Goal: Transaction & Acquisition: Purchase product/service

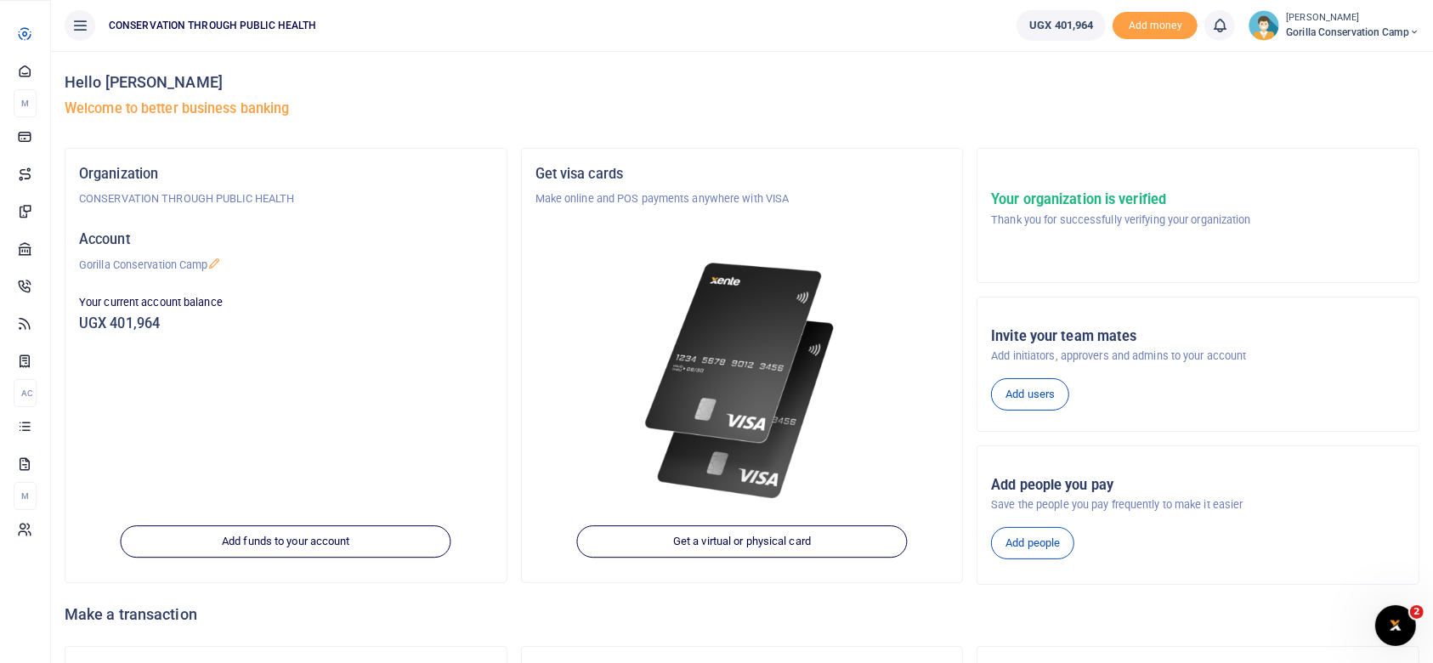
click at [0, 0] on span "Dashboard" at bounding box center [0, 0] width 0 height 0
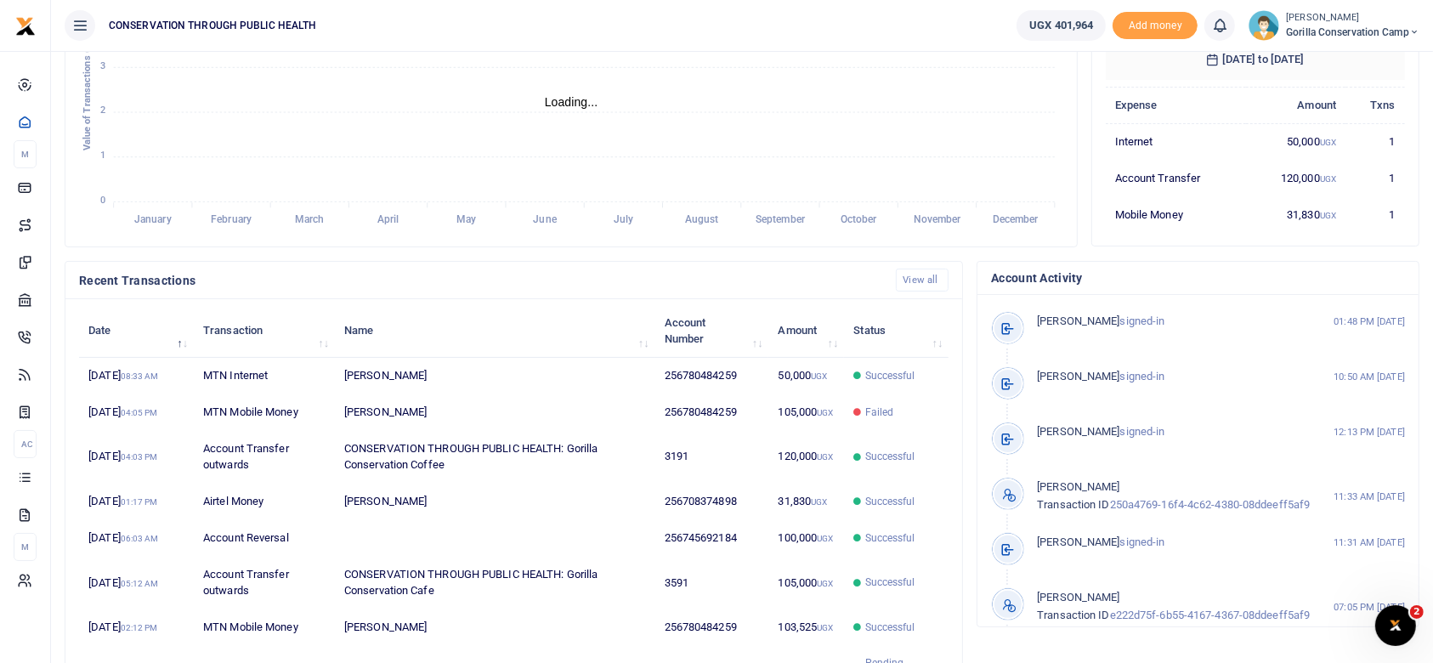
scroll to position [18, 18]
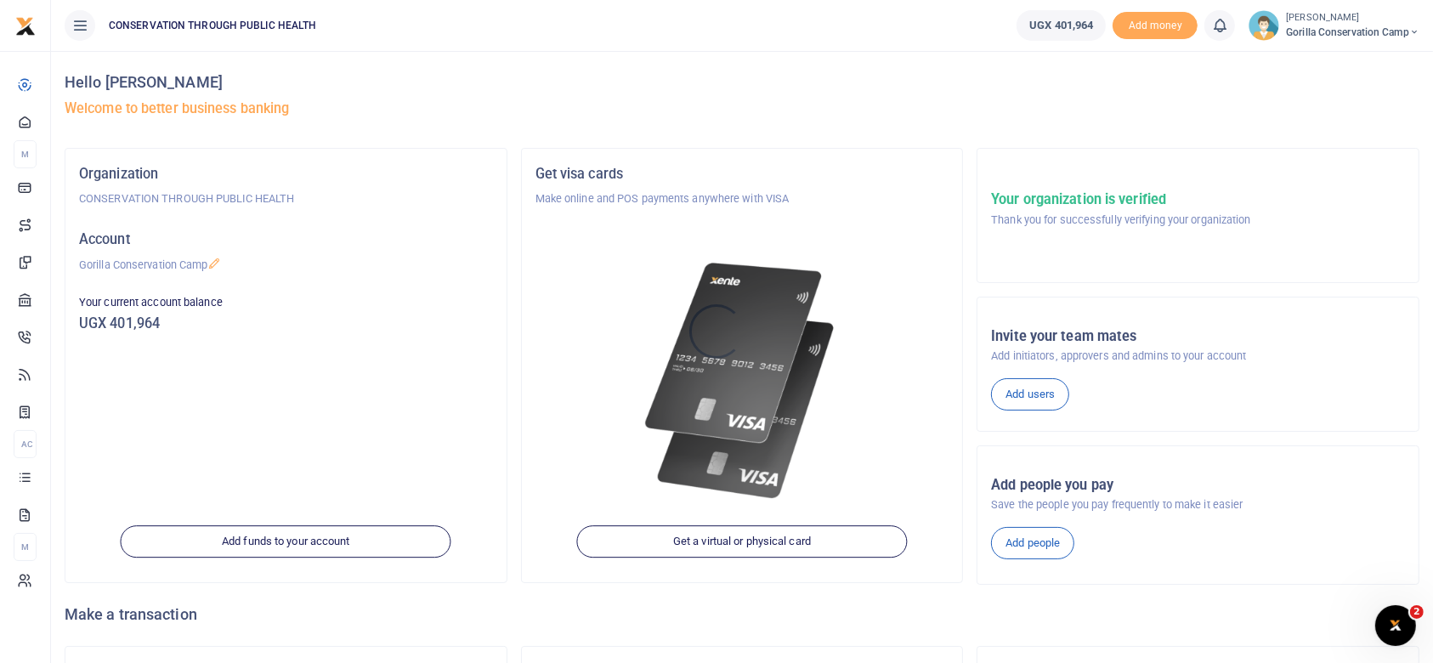
scroll to position [137, 0]
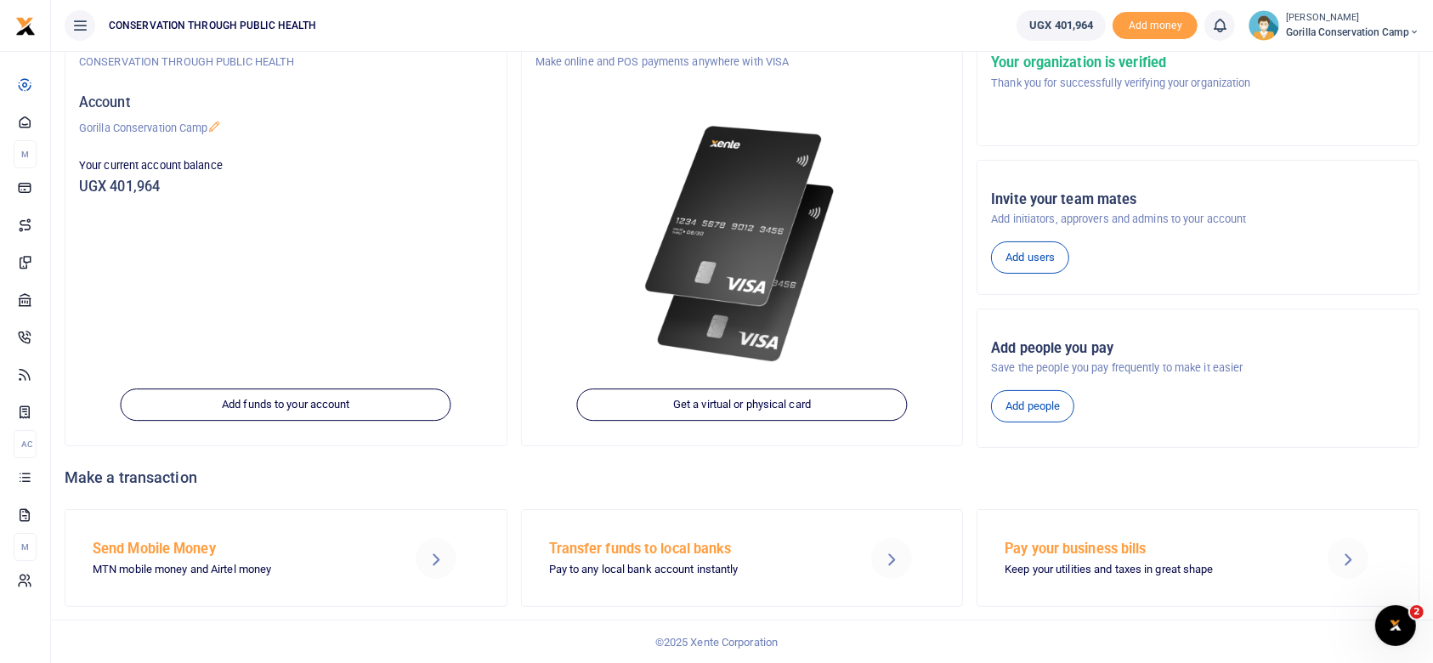
click at [183, 547] on h5 "Send Mobile Money" at bounding box center [236, 549] width 286 height 17
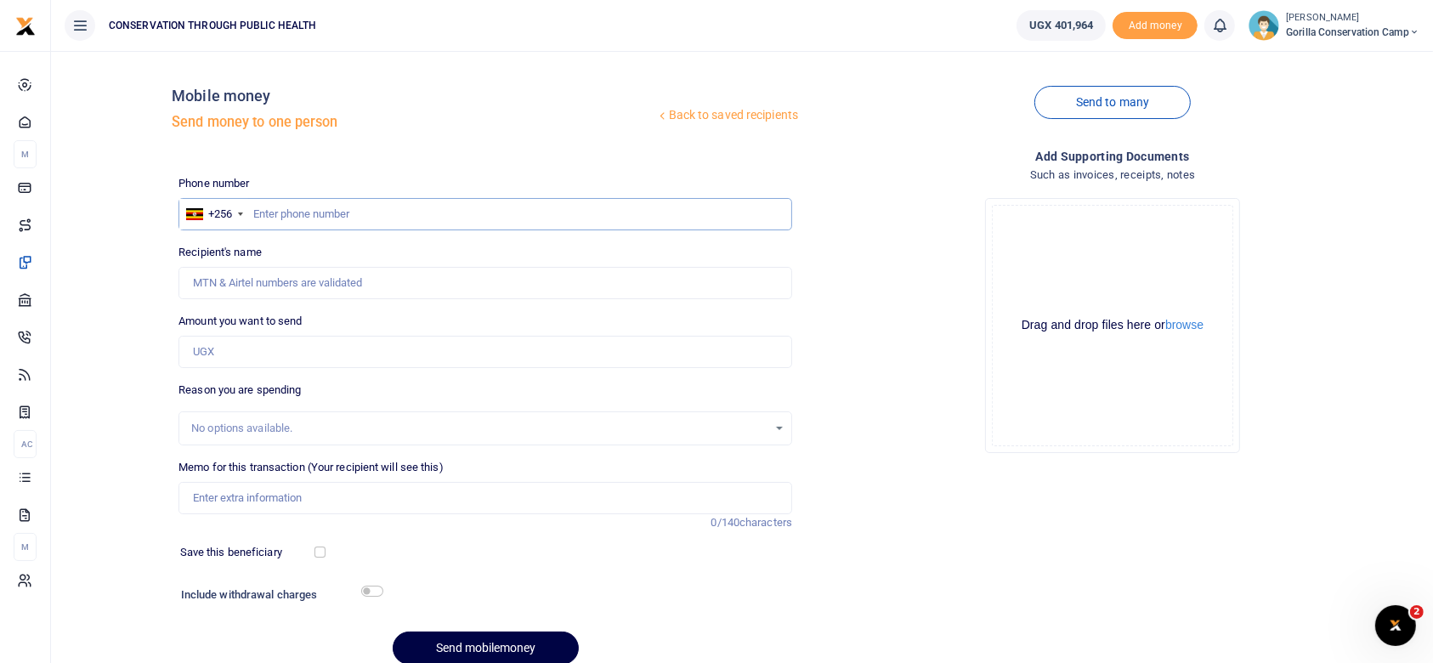
click at [261, 208] on input "text" at bounding box center [485, 214] width 614 height 32
type input "780484259"
type input "[PERSON_NAME]"
type input "780484259"
click at [238, 352] on input "Amount you want to send" at bounding box center [485, 352] width 614 height 32
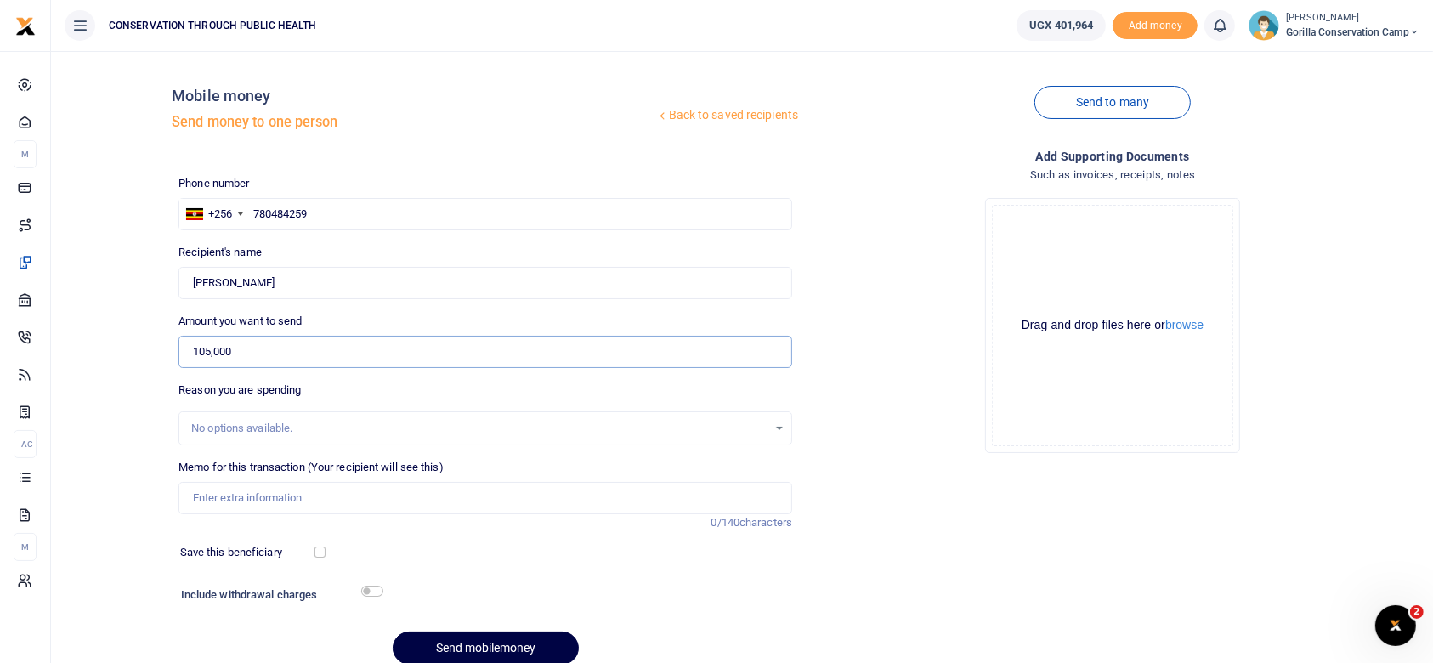
type input "105,000"
click at [218, 501] on input "Memo for this transaction (Your recipient will see this)" at bounding box center [485, 498] width 614 height 32
type input "S"
type input "Purchase of staff charcoal"
click at [483, 642] on button "Send mobilemoney" at bounding box center [486, 648] width 186 height 33
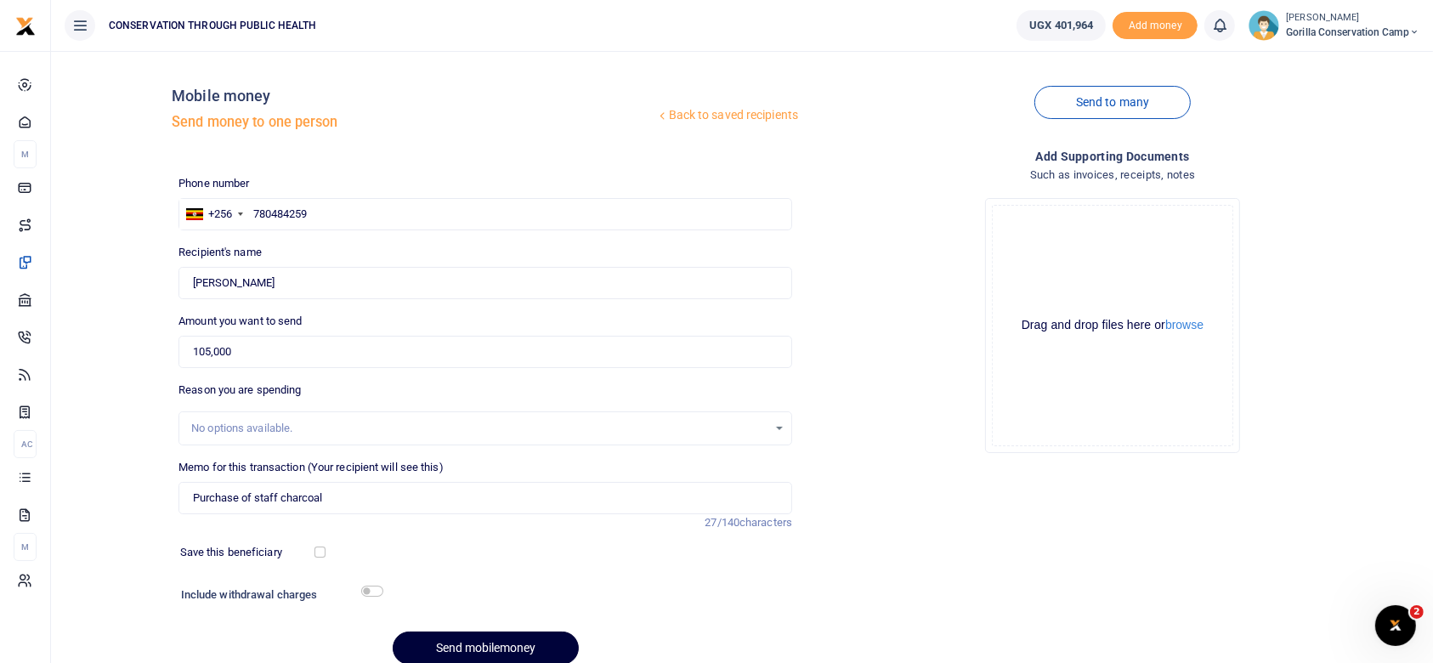
click at [483, 642] on button "Send mobilemoney" at bounding box center [486, 648] width 186 height 33
